Goal: Book appointment/travel/reservation

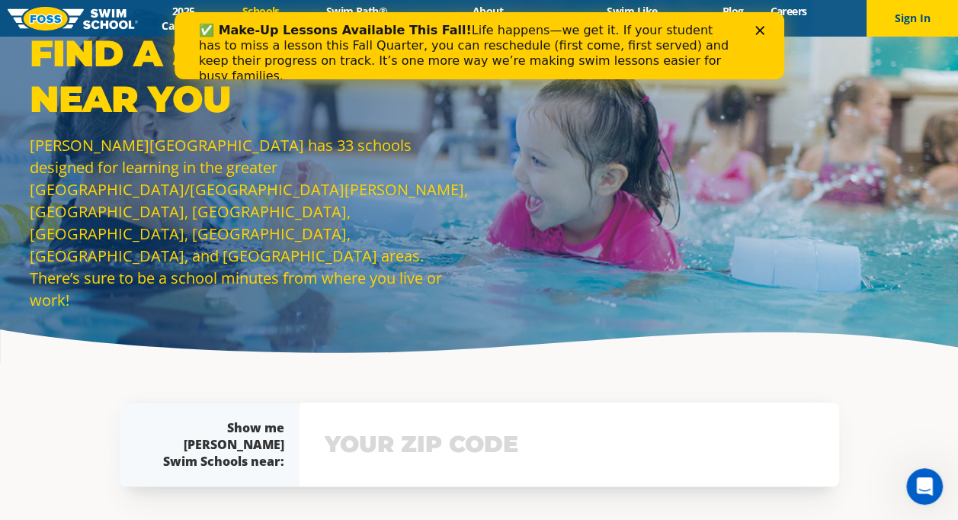
click at [692, 386] on div "Show me Foss Swim Schools near: The Foss Swim School near me: Not yours? View s…" at bounding box center [479, 444] width 734 height 160
click at [432, 459] on input "text" at bounding box center [569, 444] width 497 height 44
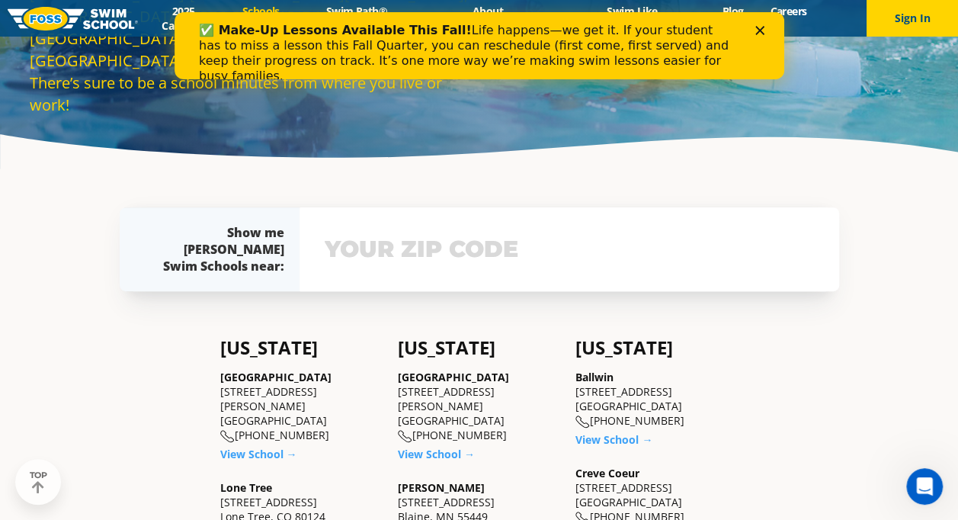
scroll to position [326, 0]
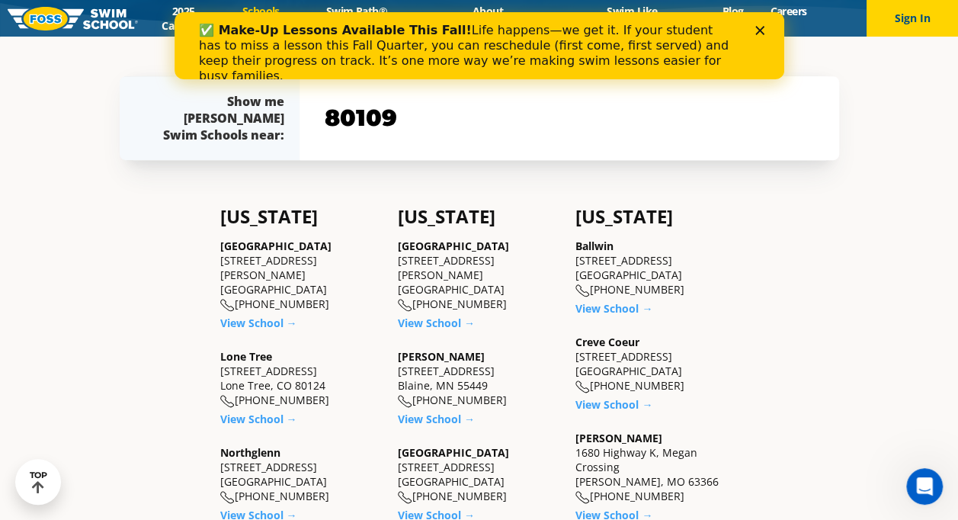
type input "80109"
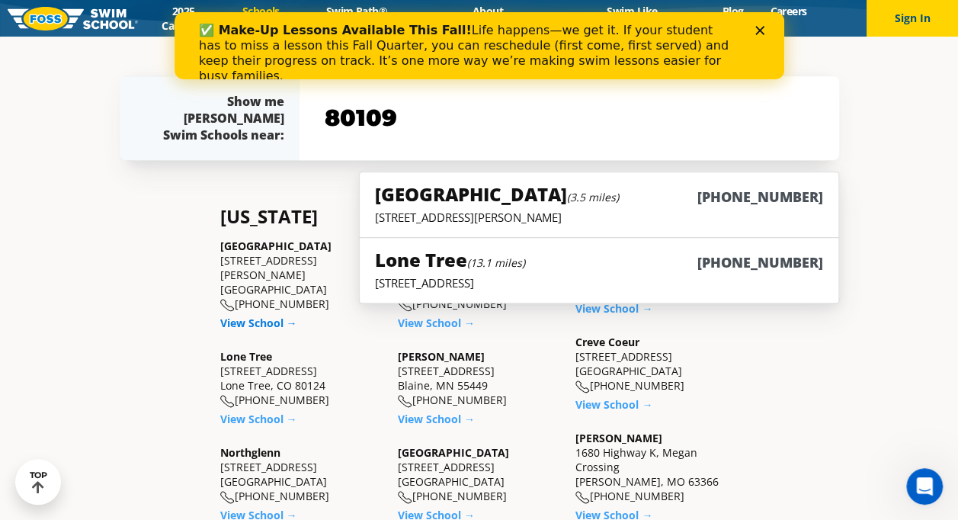
click at [263, 315] on link "View School →" at bounding box center [258, 322] width 77 height 14
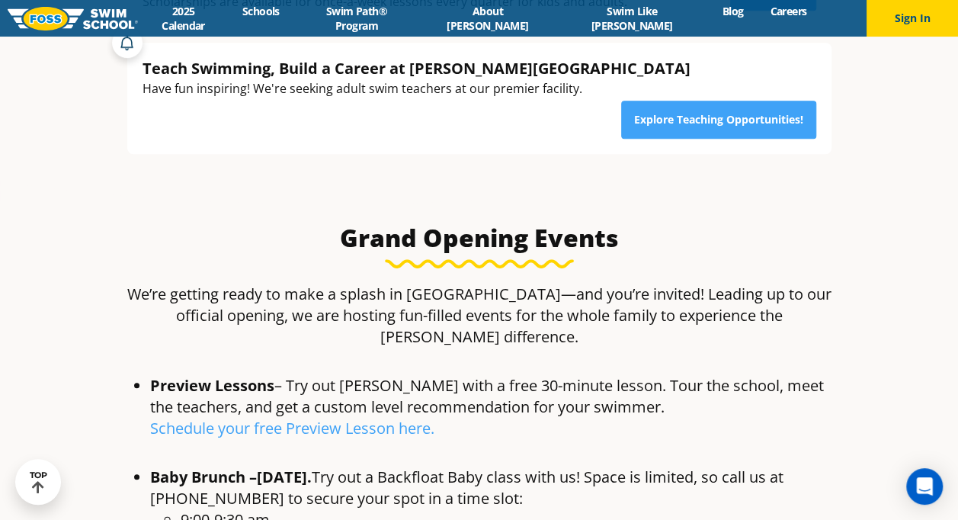
scroll to position [609, 0]
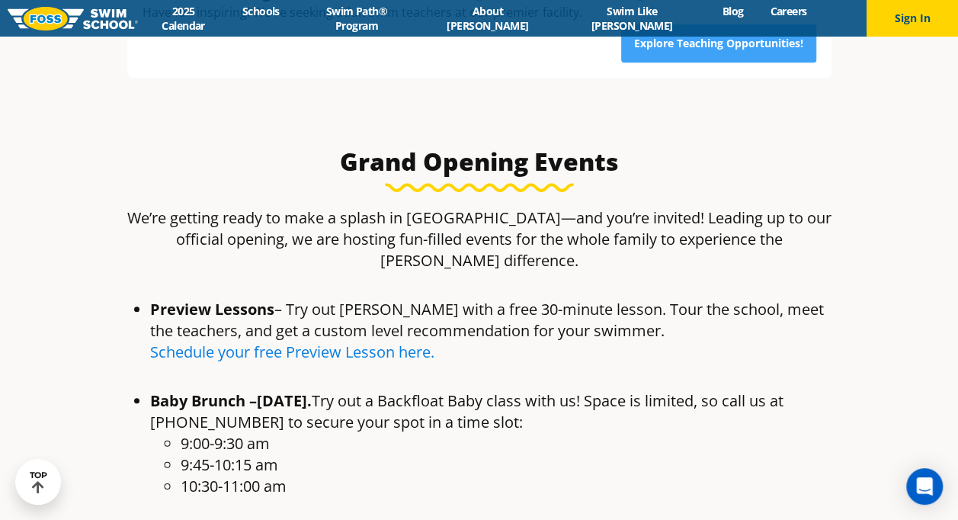
click at [327, 341] on link "Schedule your free Preview Lesson here." at bounding box center [292, 351] width 284 height 21
